Goal: Information Seeking & Learning: Find specific fact

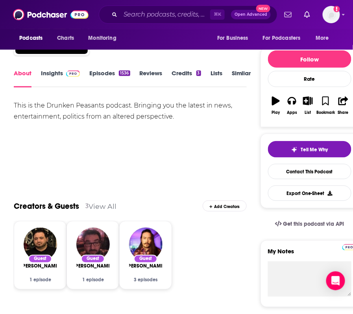
scroll to position [74, 0]
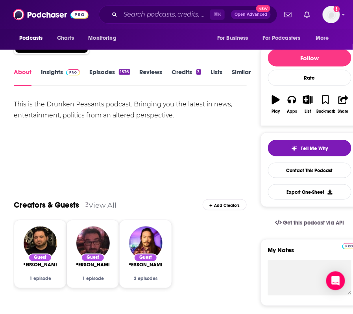
click at [55, 71] on link "Insights" at bounding box center [60, 77] width 39 height 18
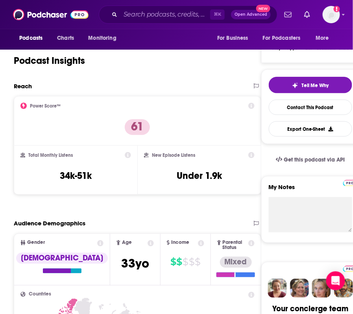
scroll to position [146, 0]
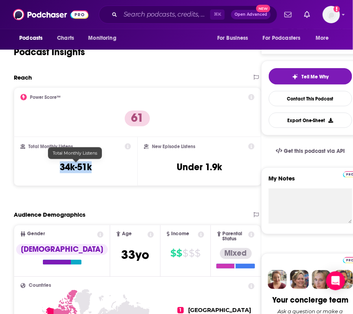
drag, startPoint x: 60, startPoint y: 168, endPoint x: 109, endPoint y: 167, distance: 48.4
click at [109, 167] on div "Total Monthly Listens 34k-51k" at bounding box center [75, 161] width 111 height 36
copy h3 "34k-51k"
